Goal: Navigation & Orientation: Find specific page/section

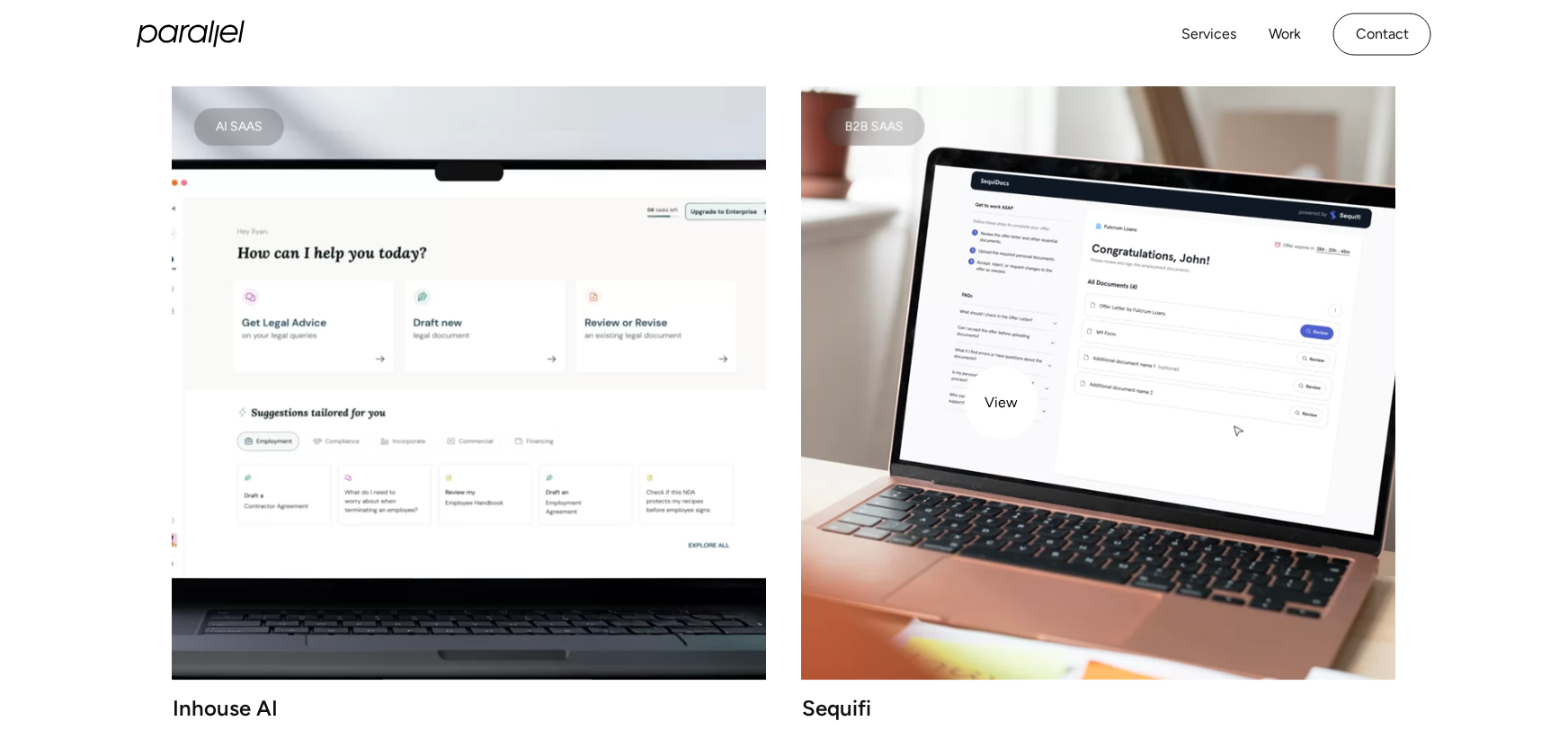
scroll to position [2129, 0]
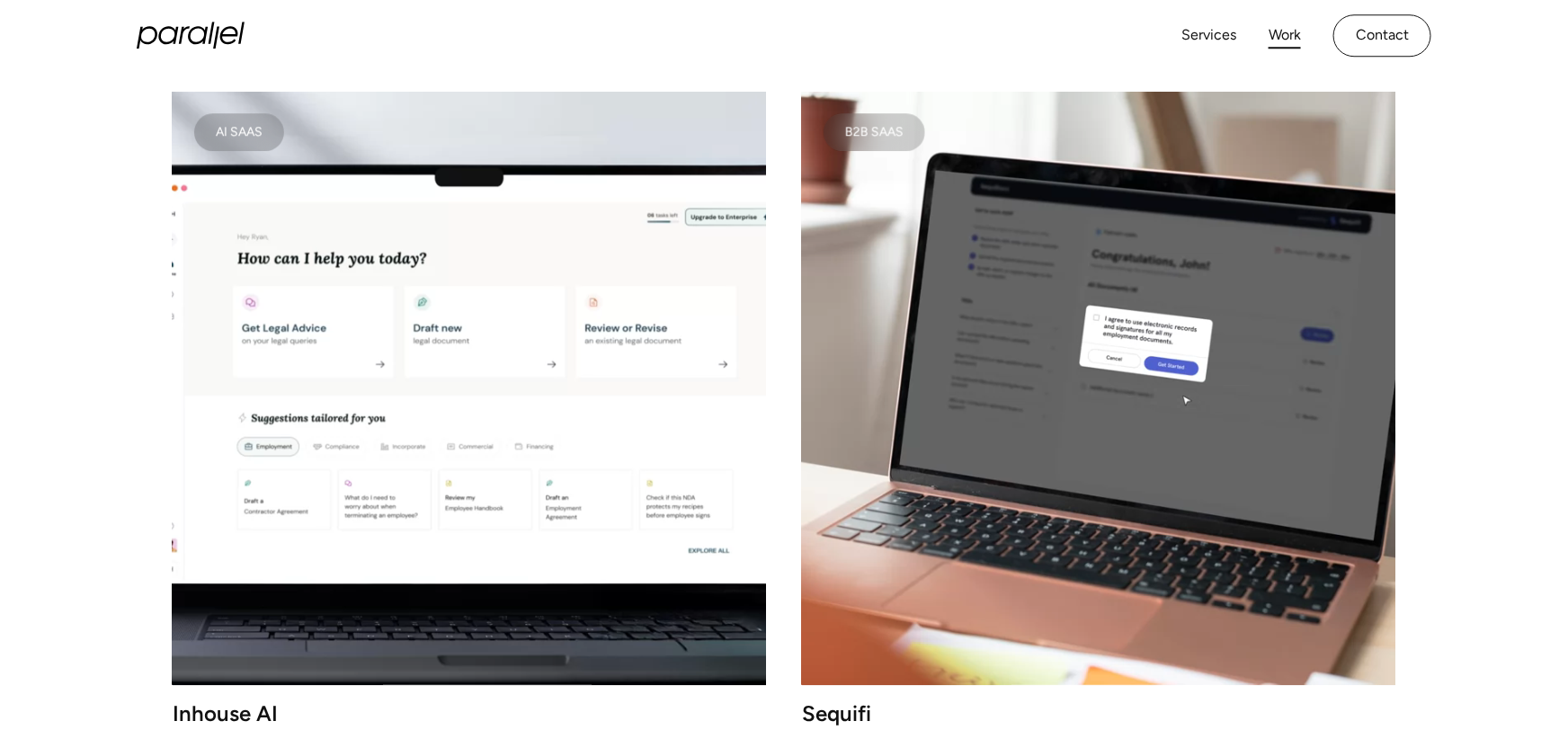
click at [1282, 41] on link "Work" at bounding box center [1285, 35] width 33 height 26
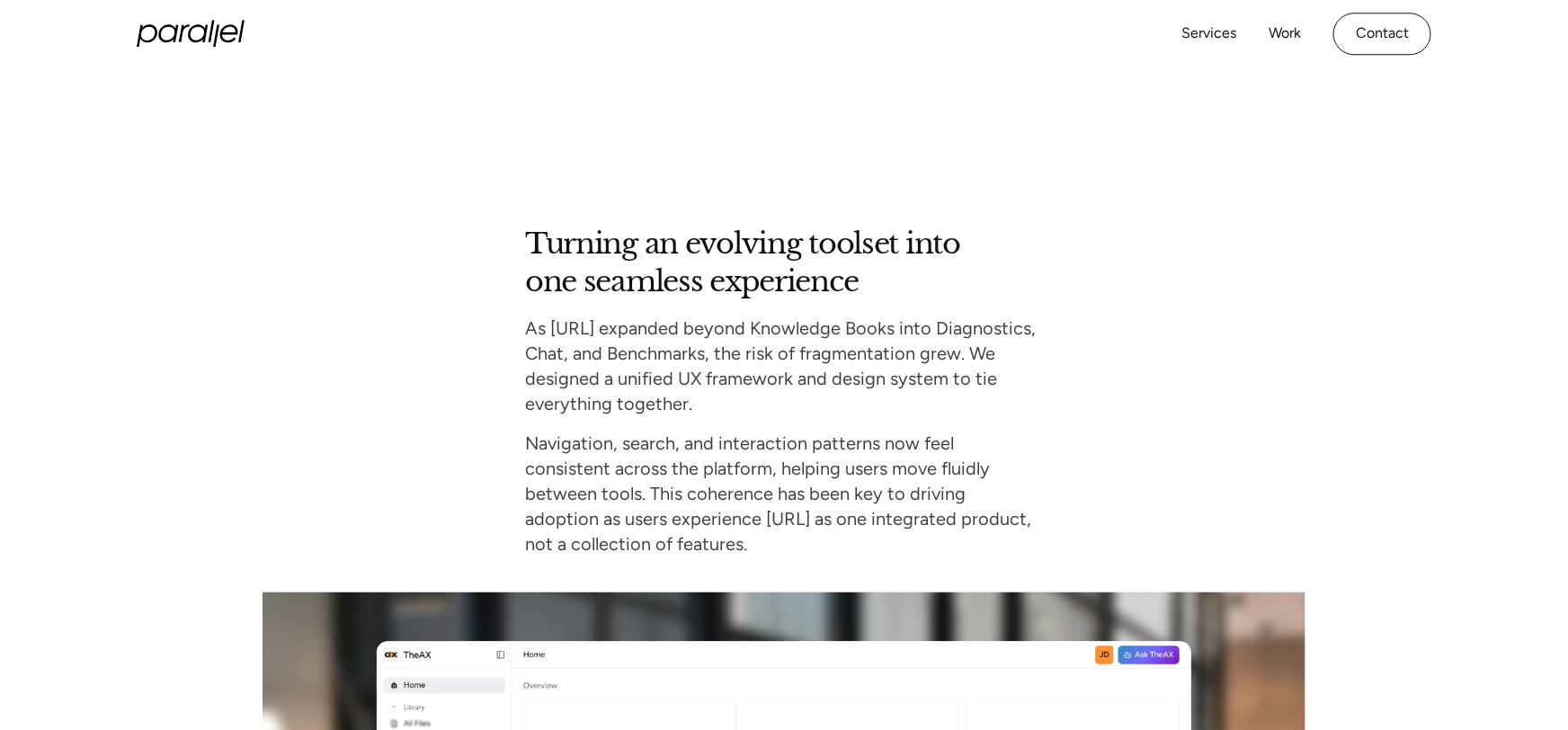
scroll to position [6431, 0]
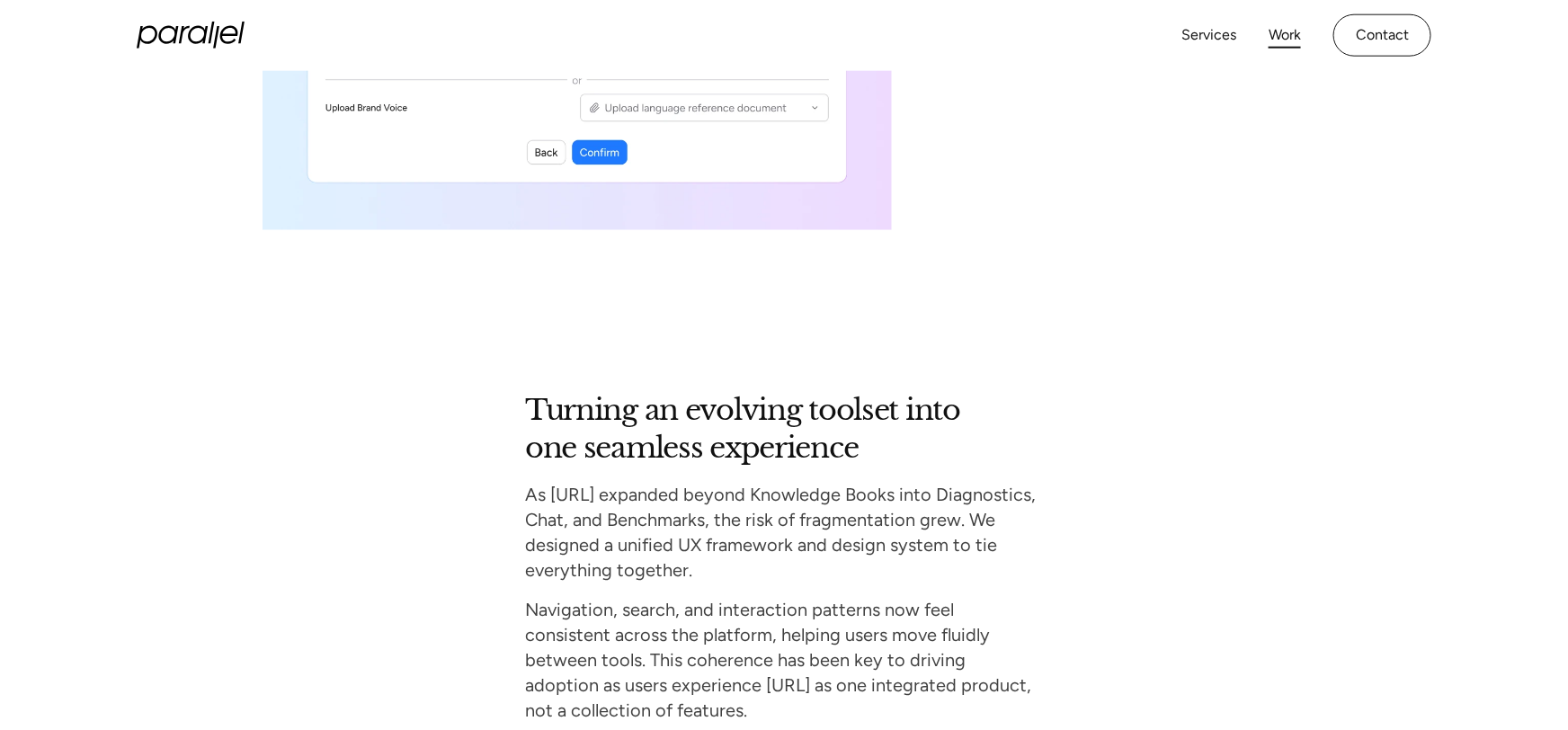
click at [1283, 37] on link "Work" at bounding box center [1285, 35] width 33 height 26
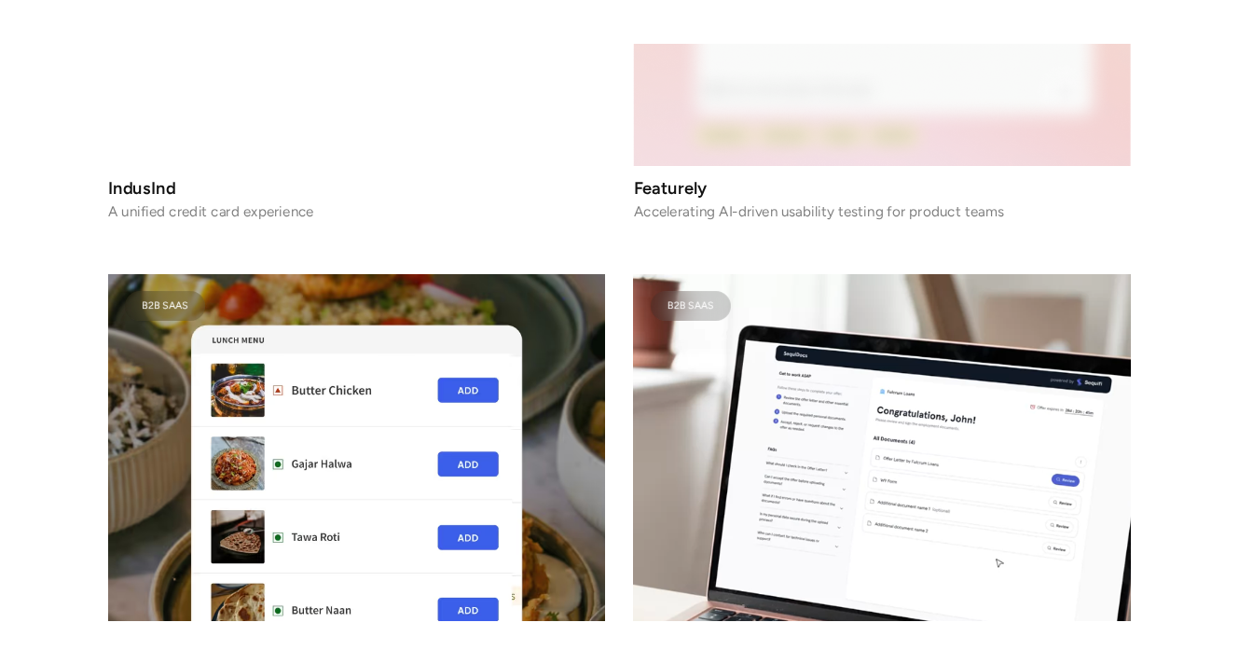
scroll to position [4179, 0]
